Goal: Task Accomplishment & Management: Use online tool/utility

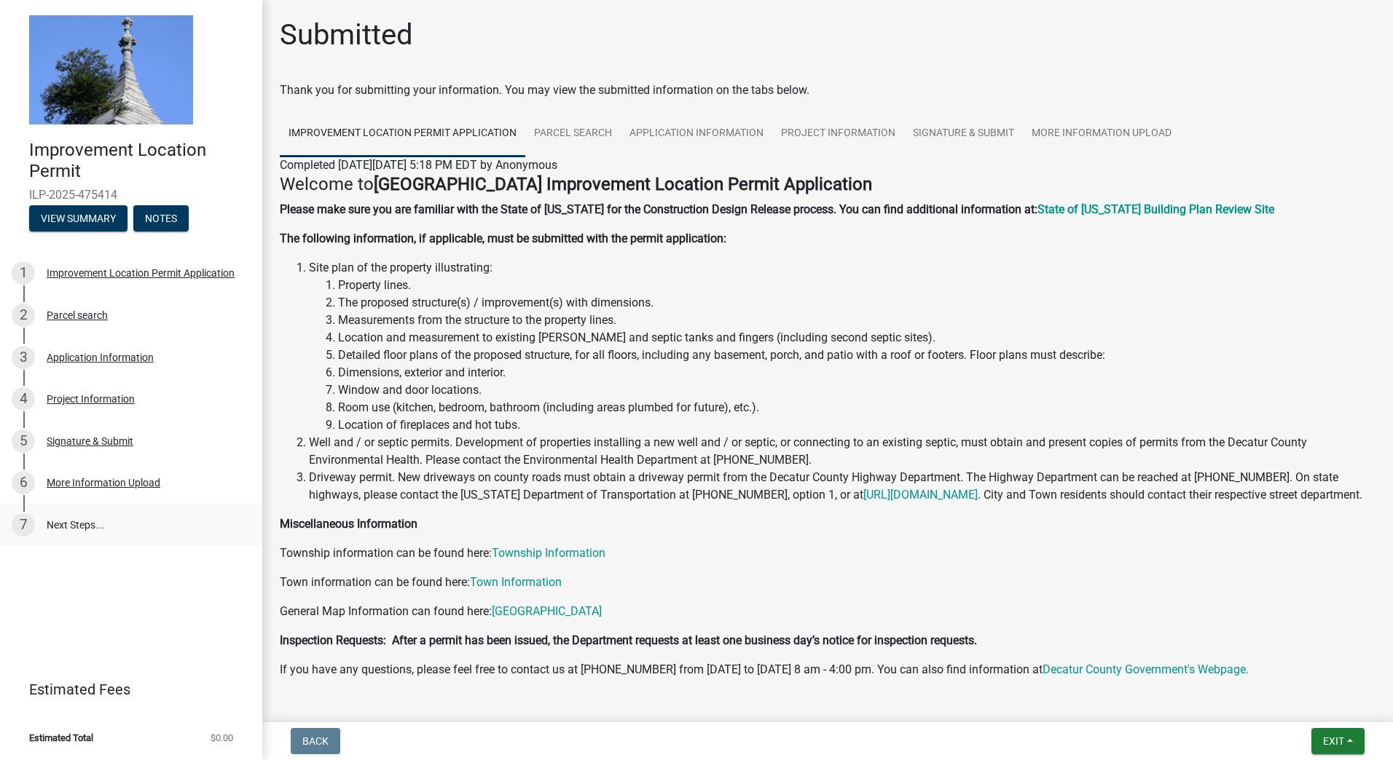
click at [70, 522] on link "7 Next Steps..." at bounding box center [131, 525] width 262 height 42
